Goal: Information Seeking & Learning: Learn about a topic

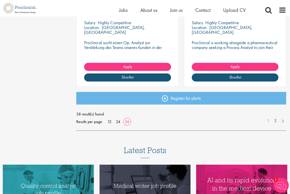
scroll to position [2006, 0]
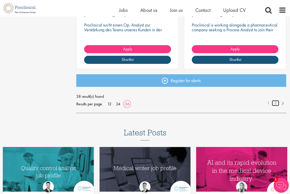
click at [275, 103] on link "2" at bounding box center [274, 103] width 7 height 6
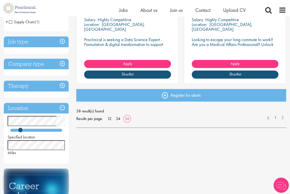
scroll to position [135, 0]
